Goal: Task Accomplishment & Management: Manage account settings

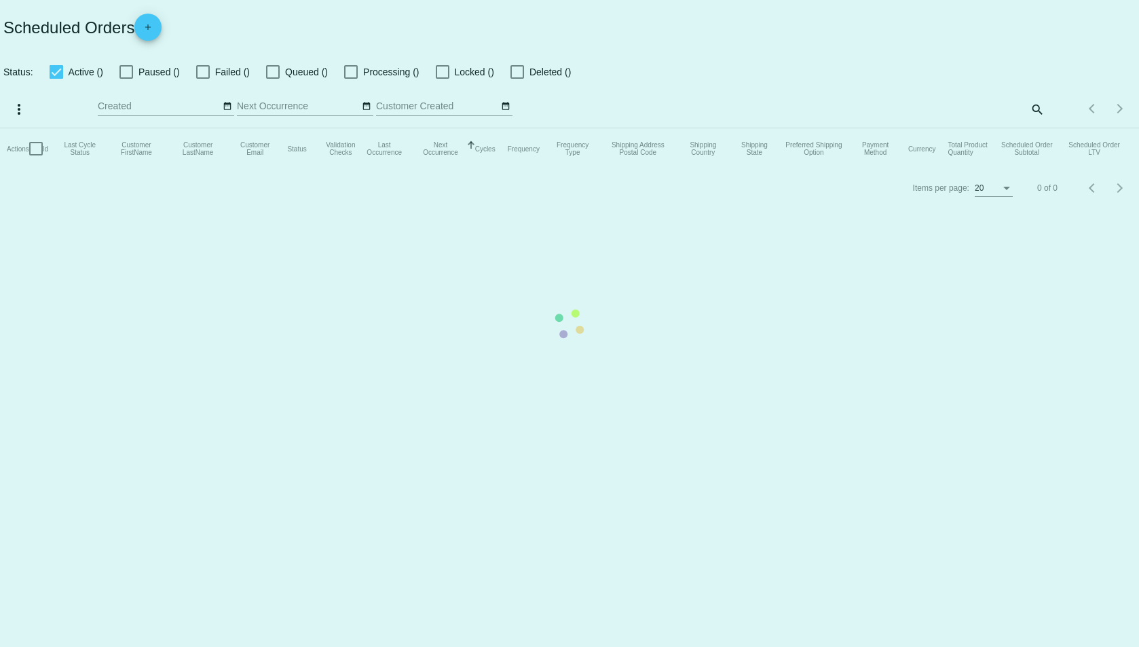
checkbox input "true"
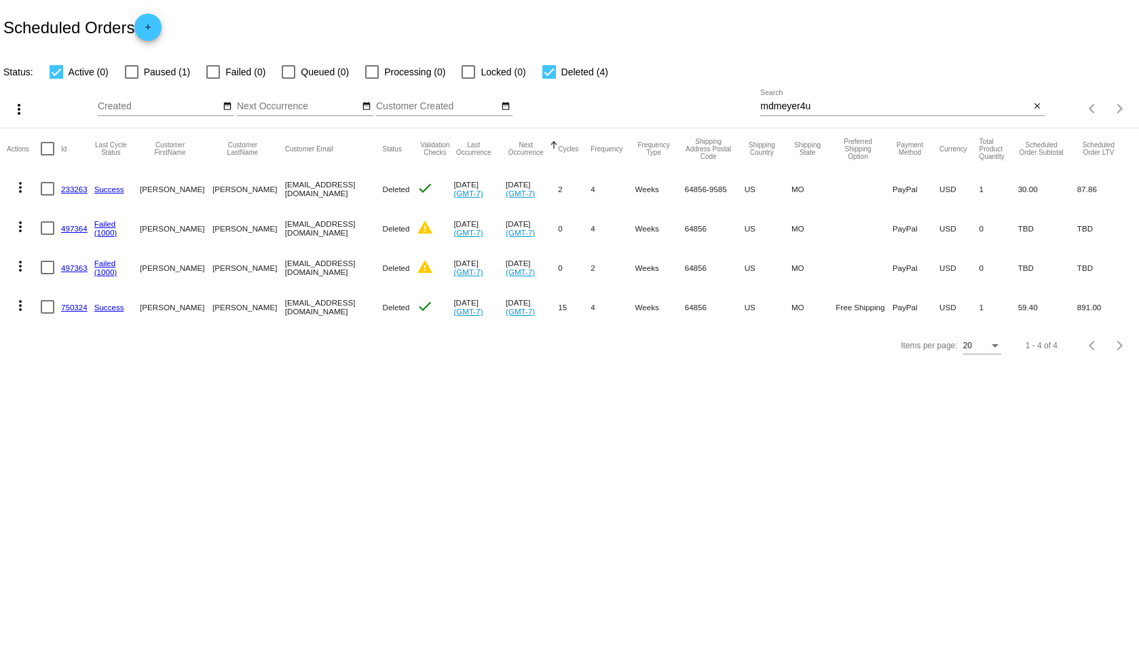
click at [831, 108] on input "mdmeyer4u" at bounding box center [894, 106] width 269 height 11
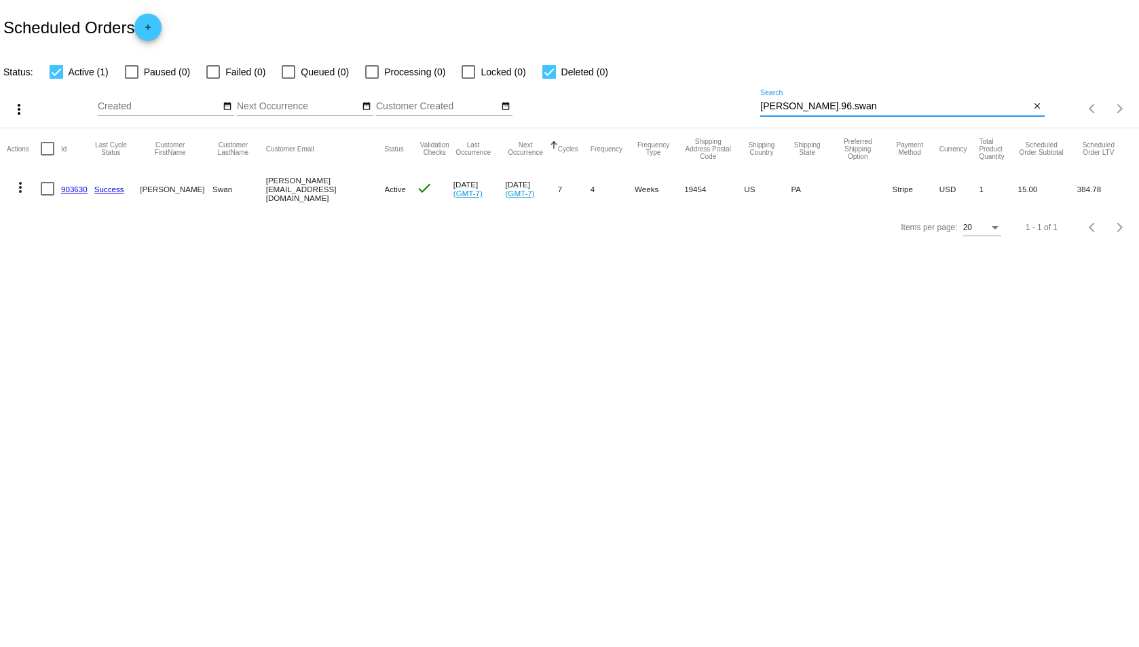
type input "james.96.swan"
click at [14, 190] on button "more_vert" at bounding box center [20, 185] width 27 height 27
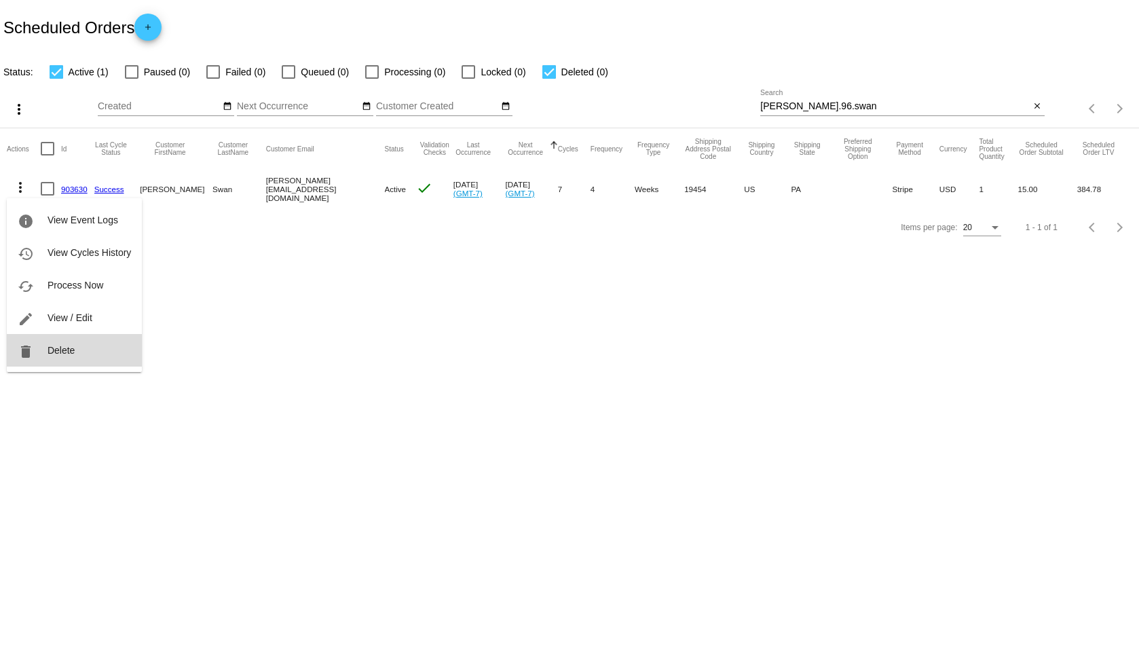
click at [39, 356] on button "delete Delete" at bounding box center [74, 350] width 135 height 33
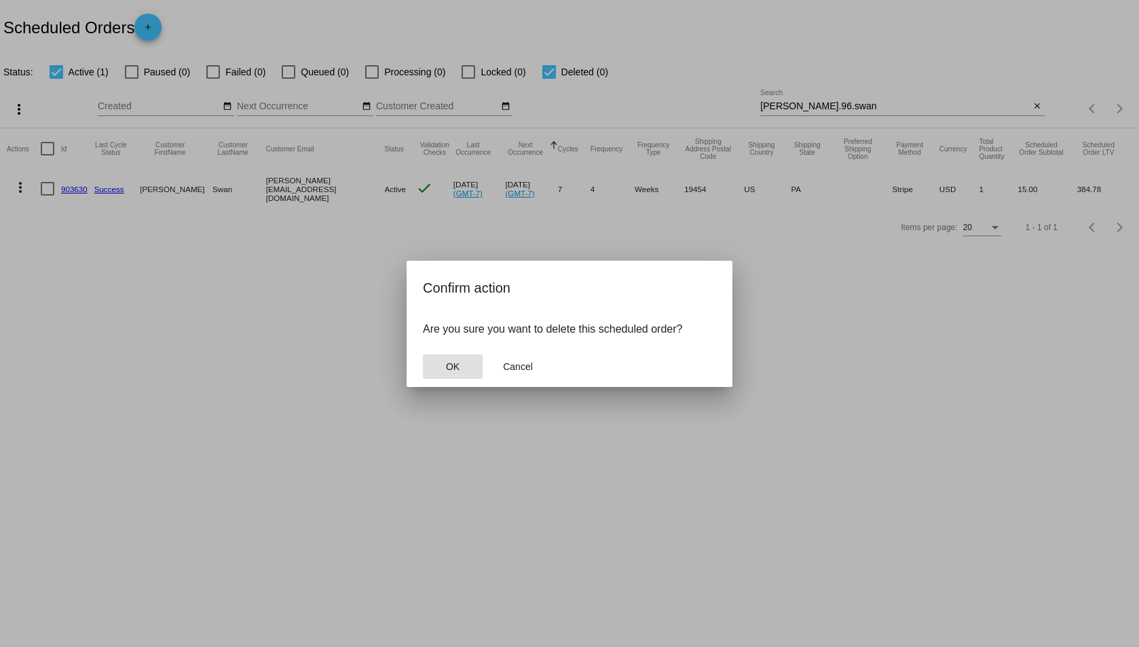
click at [455, 363] on span "OK" at bounding box center [453, 366] width 14 height 11
